Goal: Transaction & Acquisition: Purchase product/service

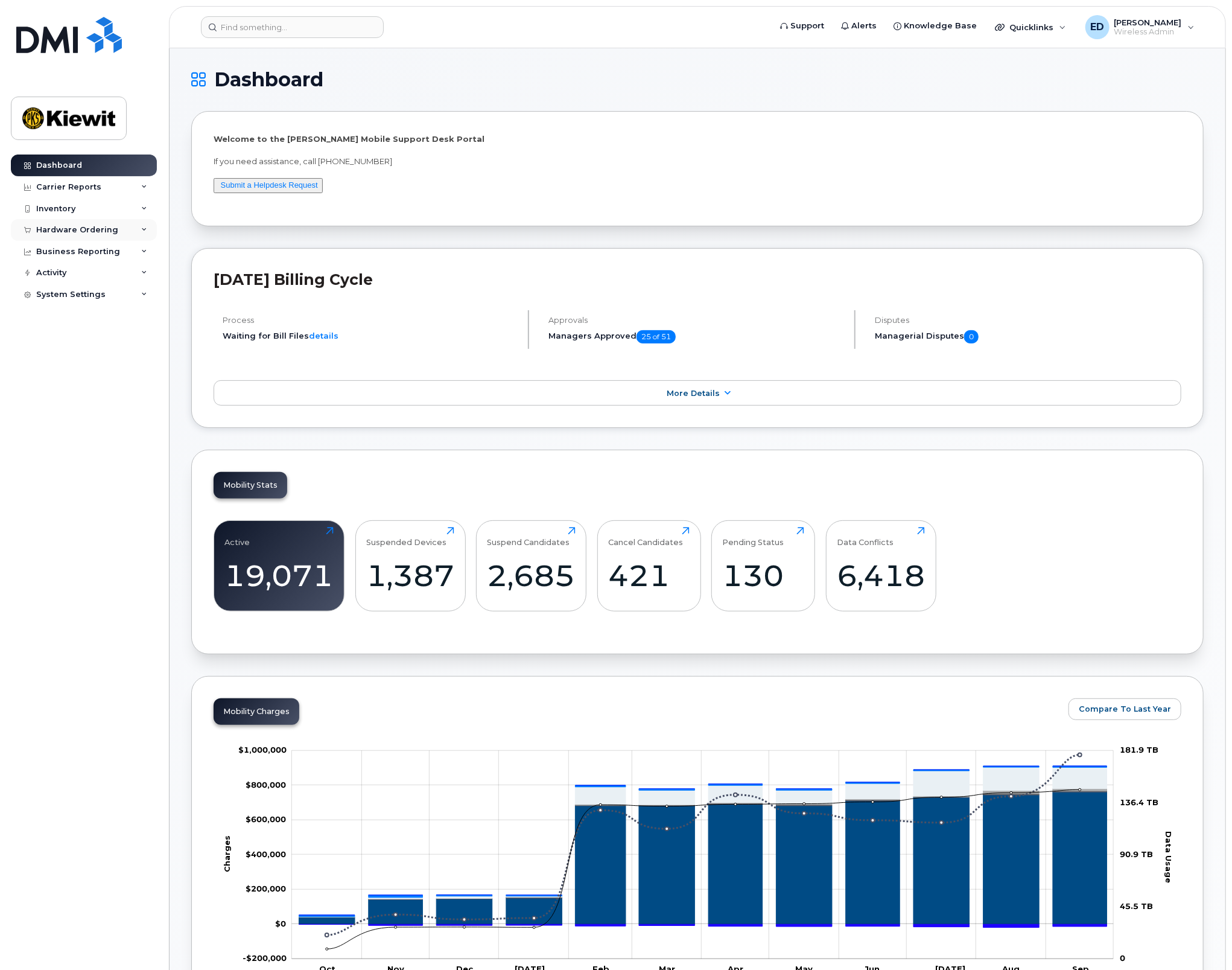
click at [119, 231] on div "Hardware Ordering" at bounding box center [83, 230] width 146 height 22
click at [66, 273] on div "Orders" at bounding box center [56, 274] width 29 height 11
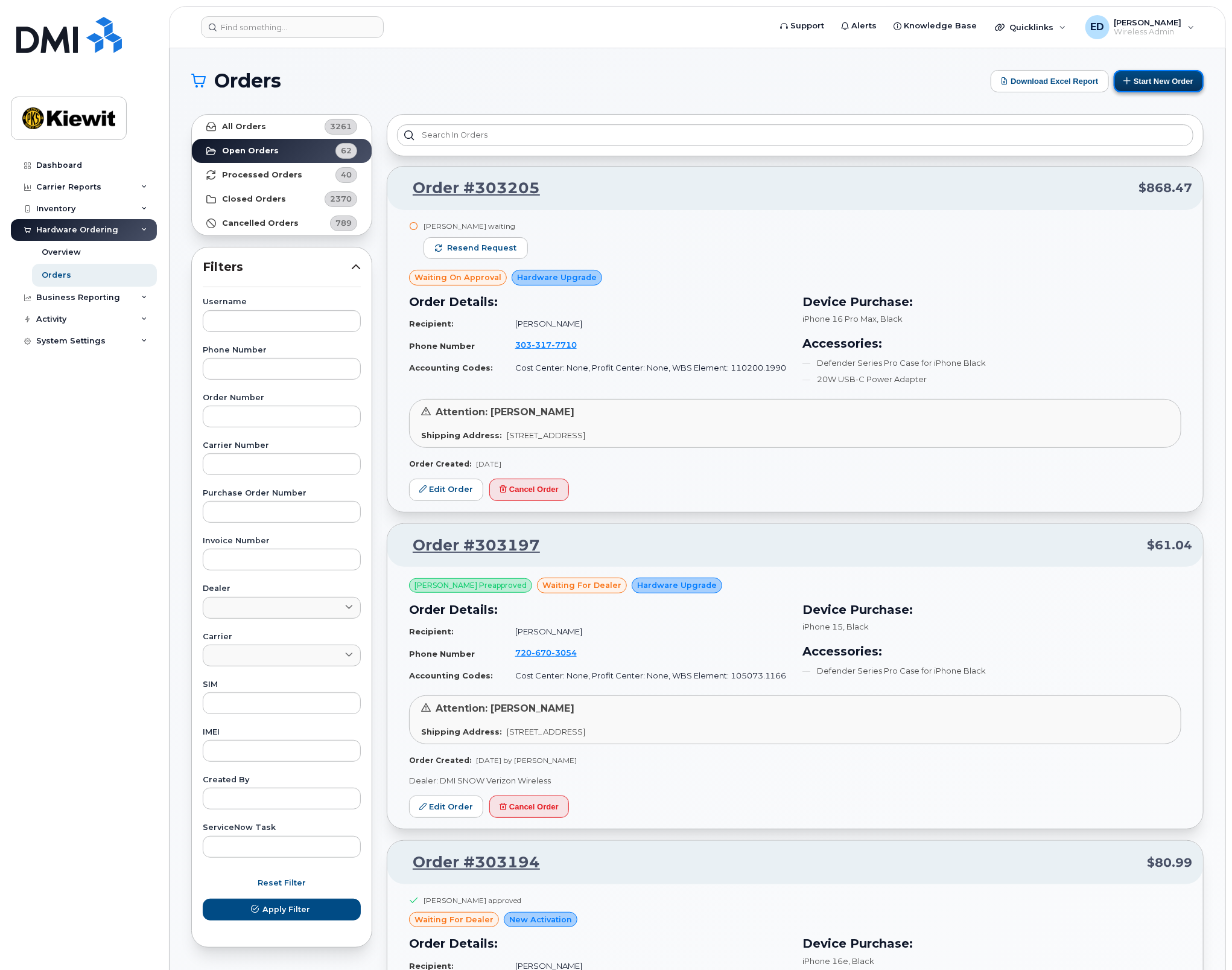
drag, startPoint x: 1149, startPoint y: 69, endPoint x: 1137, endPoint y: 78, distance: 15.0
click at [1149, 70] on button "Start New Order" at bounding box center [1158, 81] width 90 height 22
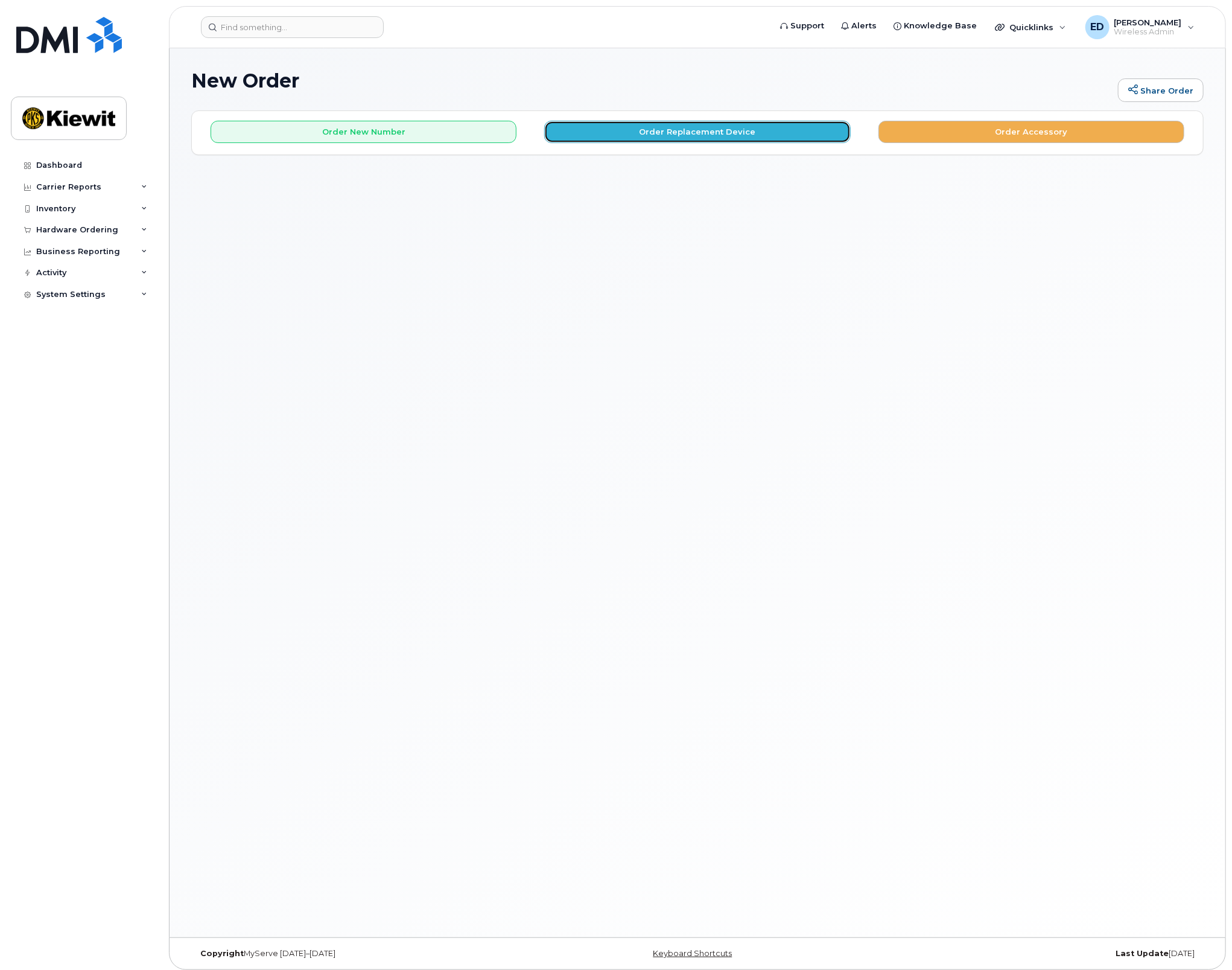
click at [666, 135] on button "Order Replacement Device" at bounding box center [697, 132] width 306 height 22
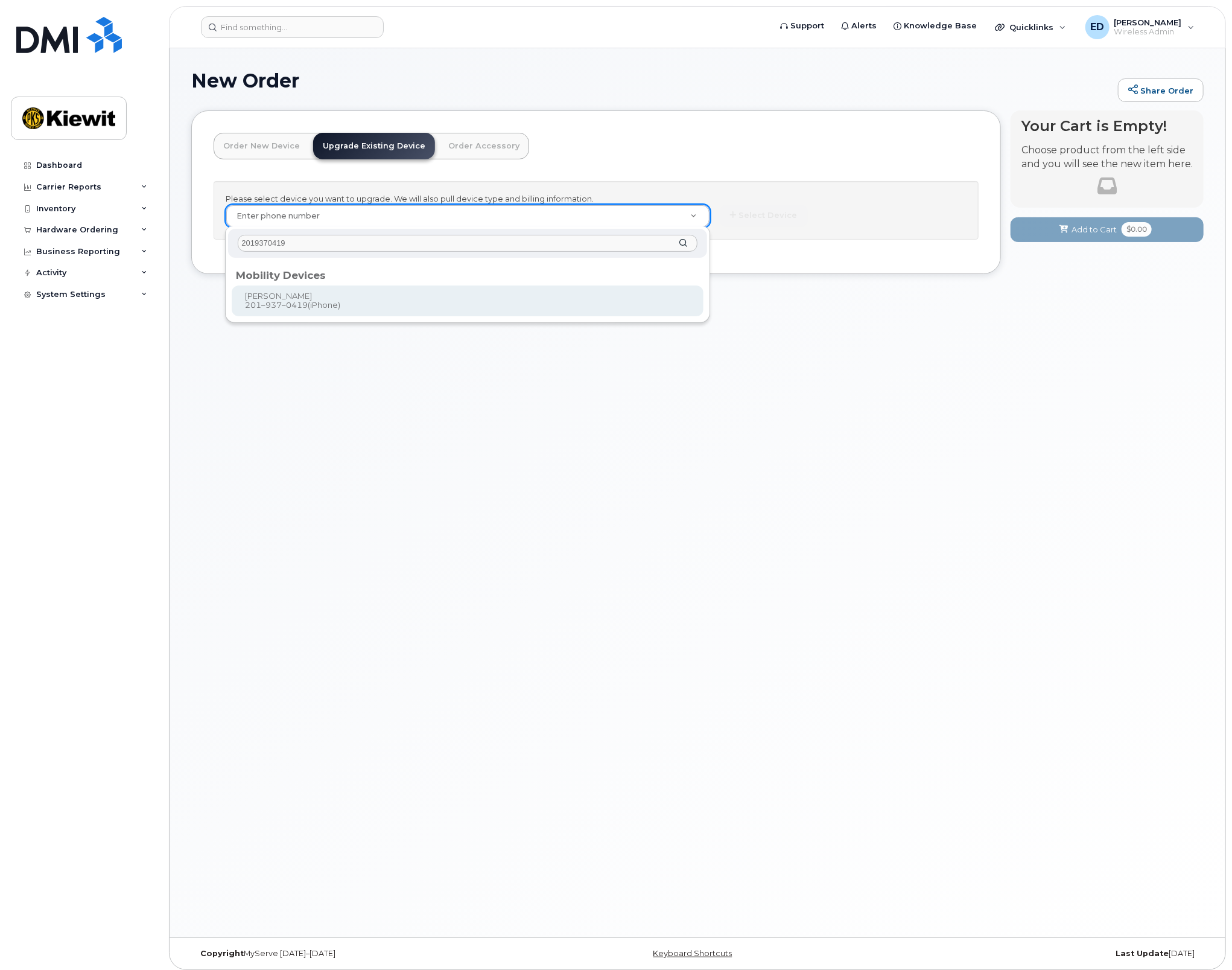
type input "2019370419"
type input "1164843"
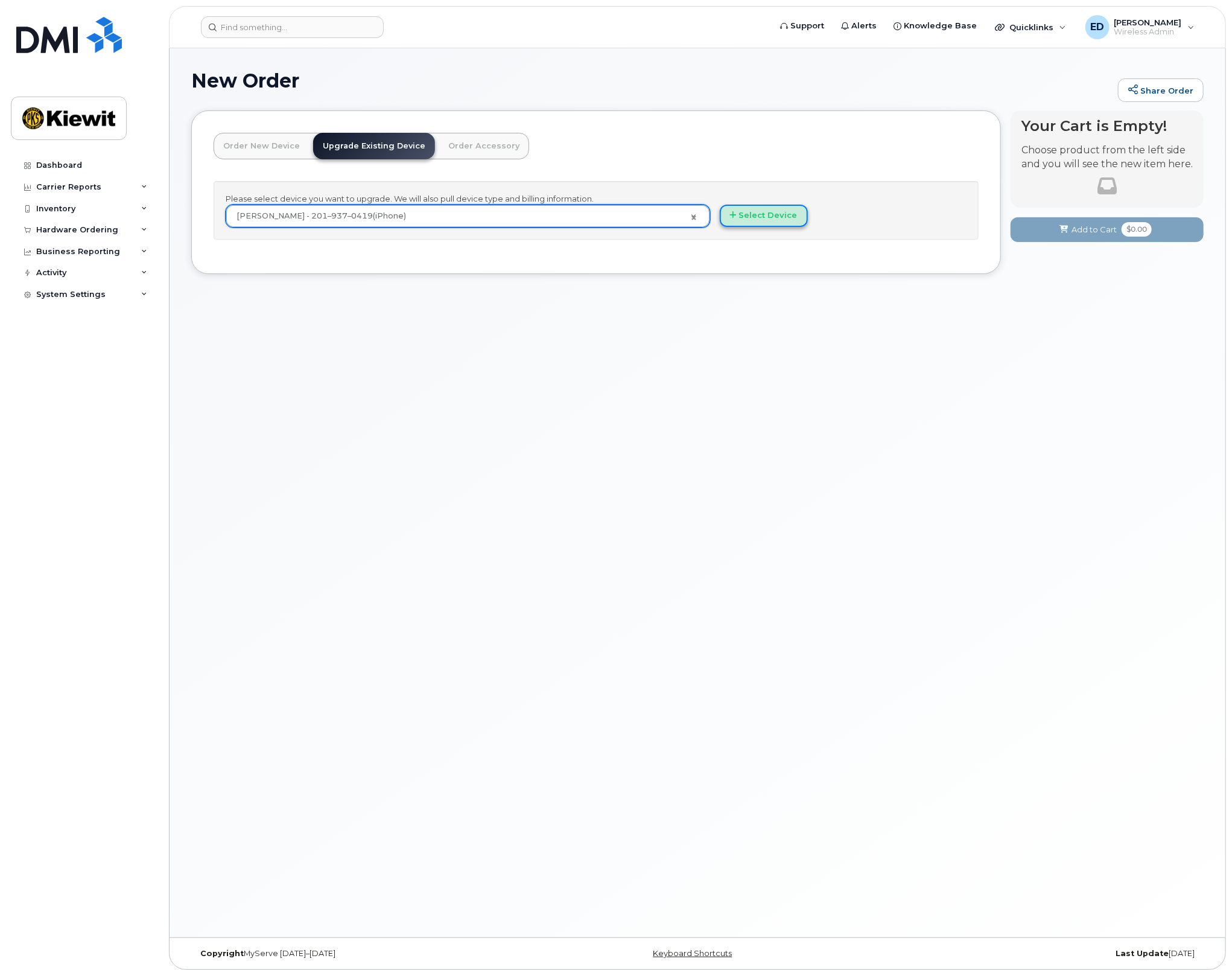
click at [757, 219] on button "Select Device" at bounding box center [764, 215] width 88 height 22
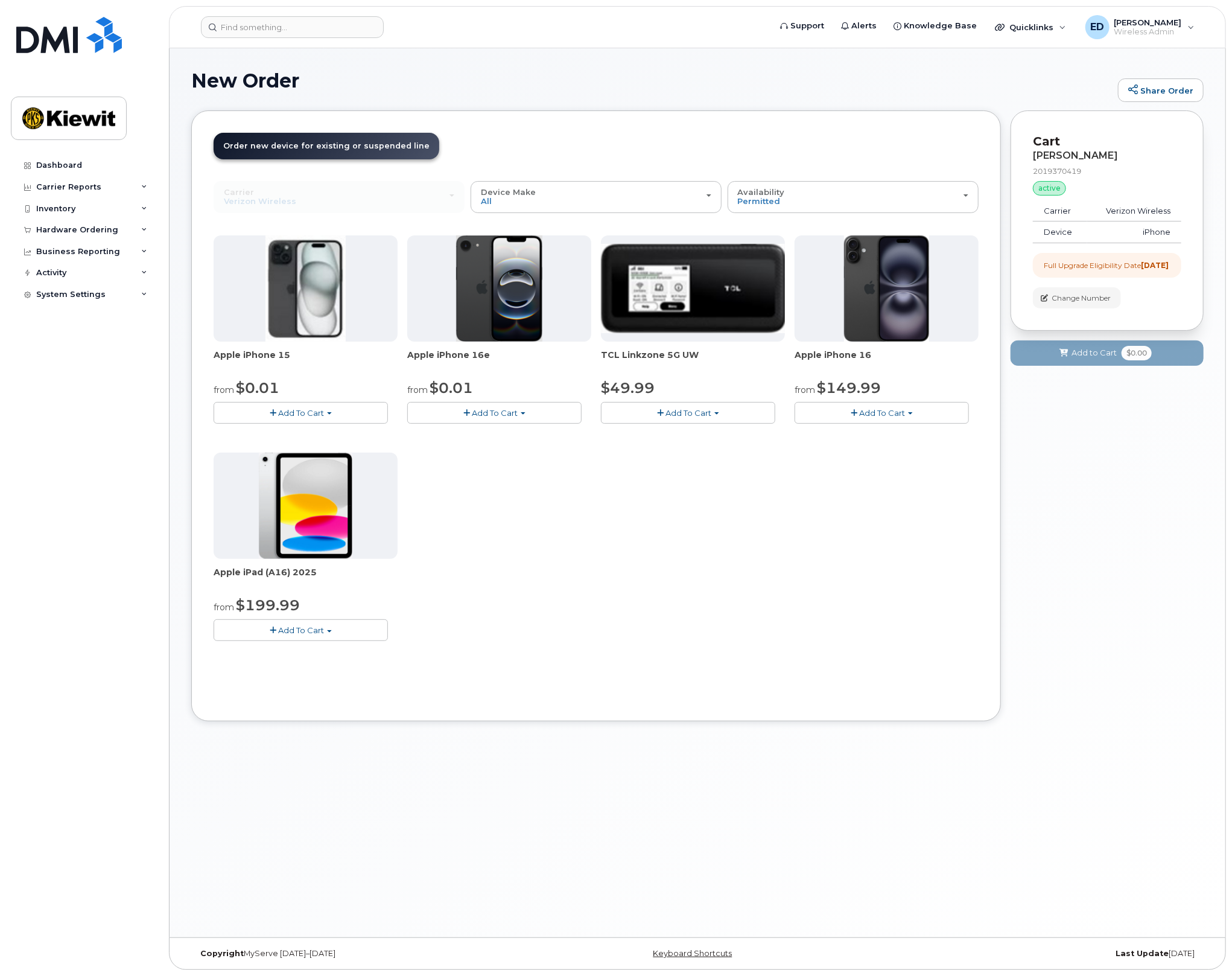
click at [886, 410] on span "Add To Cart" at bounding box center [881, 413] width 46 height 10
click at [1066, 514] on div "Your Cart is Empty! Choose product from the left side and you will see the new …" at bounding box center [1106, 425] width 193 height 629
click at [876, 411] on span "Add To Cart" at bounding box center [881, 413] width 46 height 10
click at [1054, 434] on div "Your Cart is Empty! Choose product from the left side and you will see the new …" at bounding box center [1106, 425] width 193 height 629
